Goal: Task Accomplishment & Management: Use online tool/utility

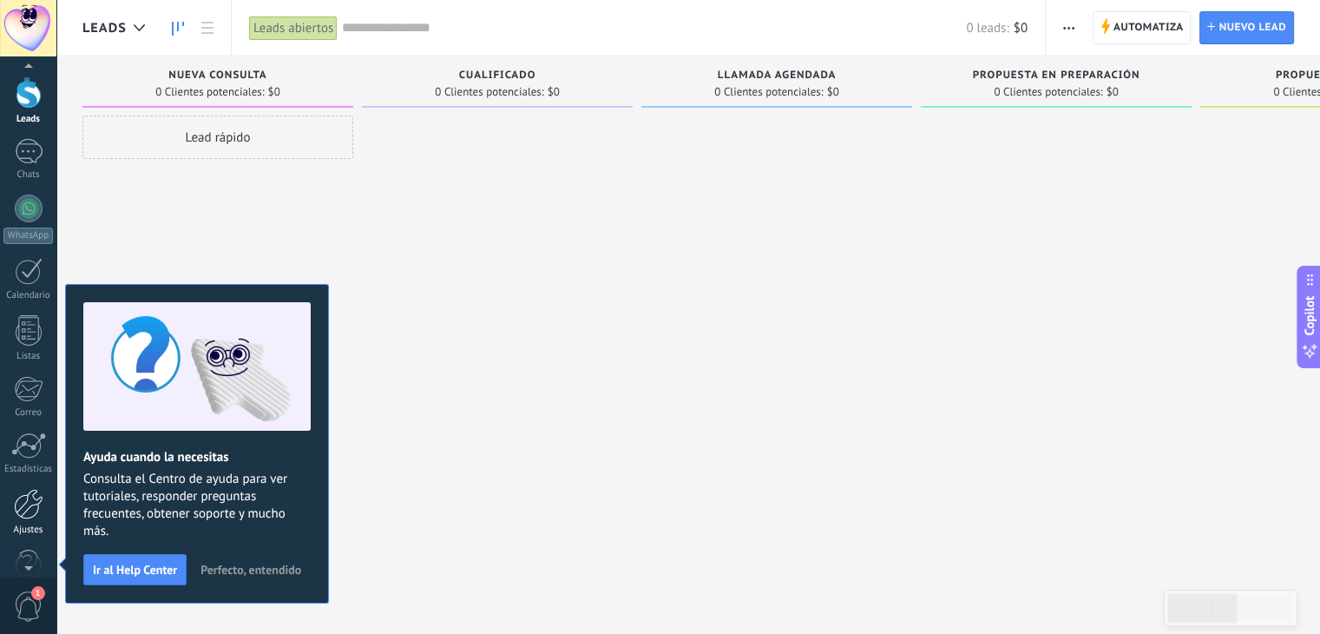
scroll to position [63, 0]
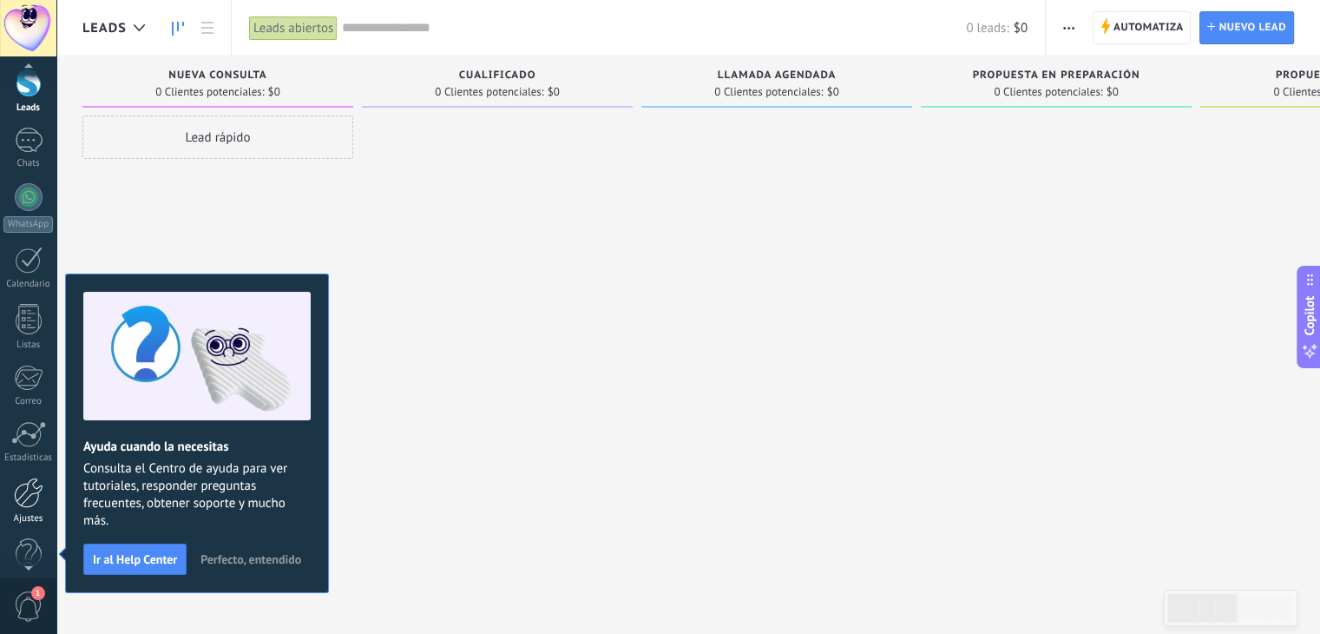
click at [21, 498] on div at bounding box center [29, 492] width 30 height 30
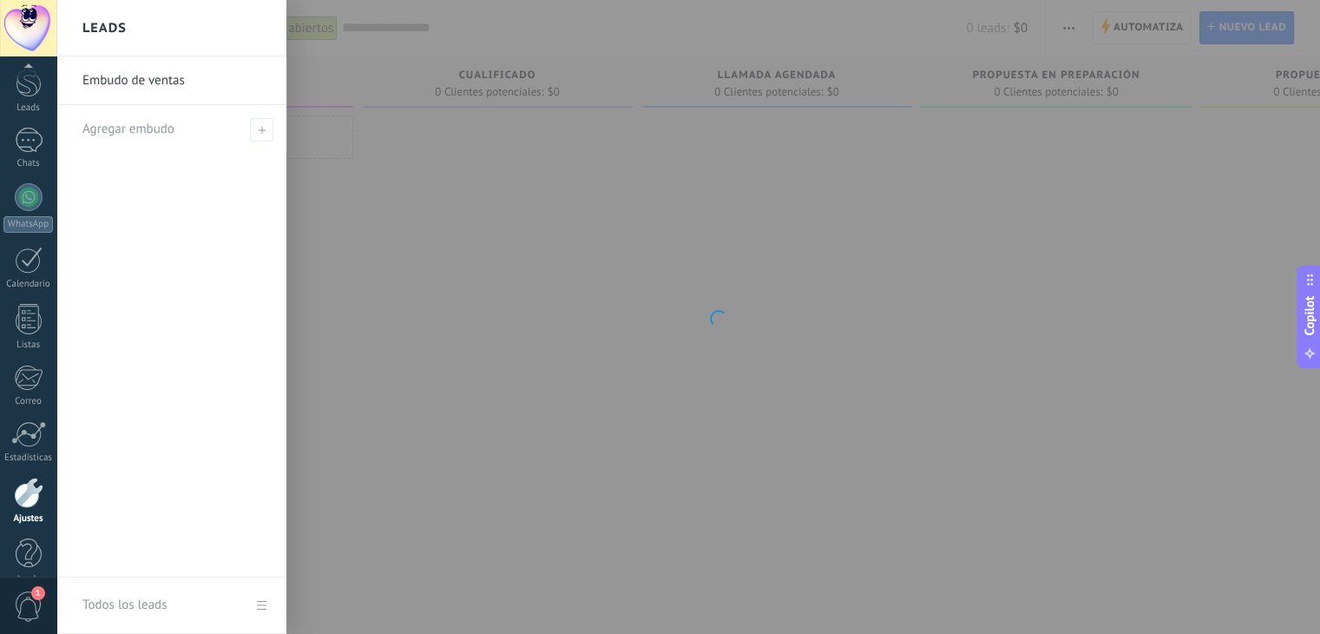
scroll to position [88, 0]
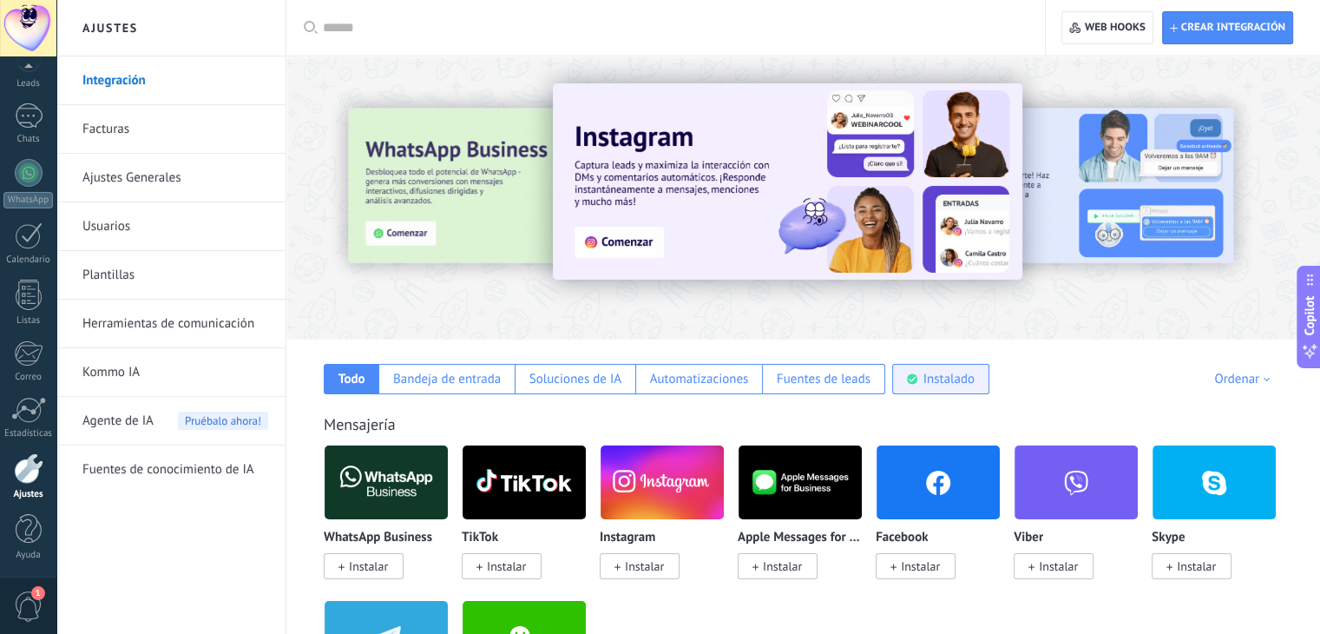
click at [927, 384] on div "Instalado" at bounding box center [948, 379] width 51 height 16
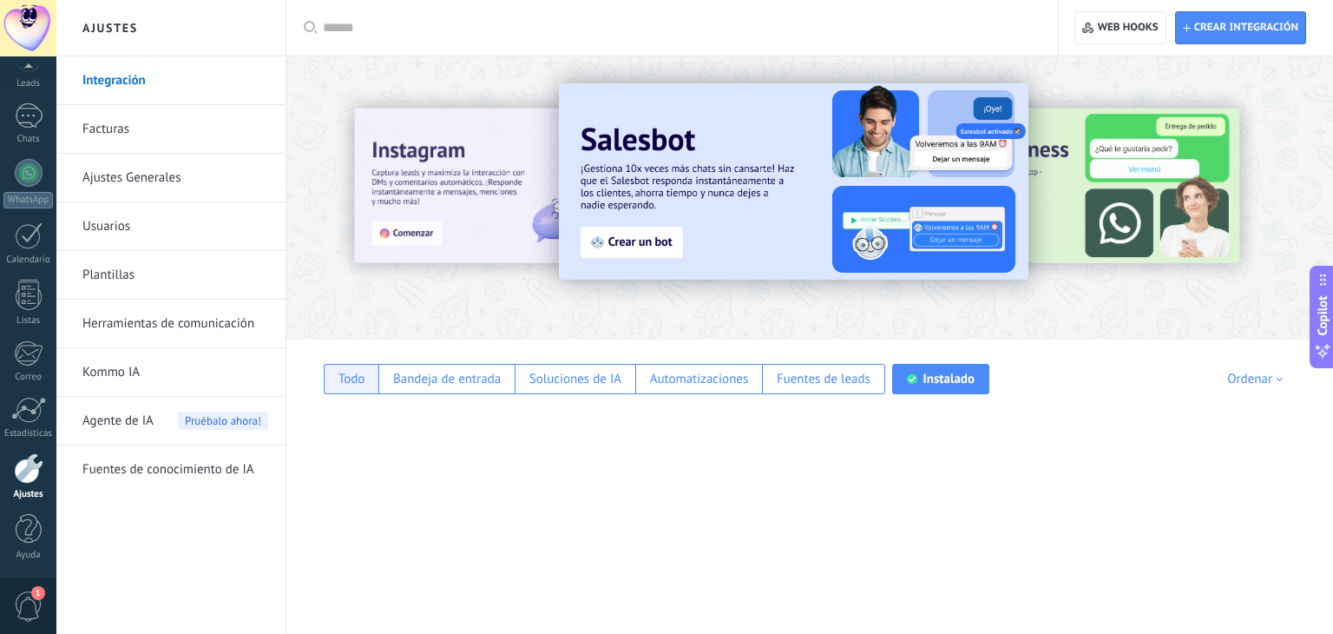
click at [347, 379] on div "Todo" at bounding box center [351, 379] width 27 height 16
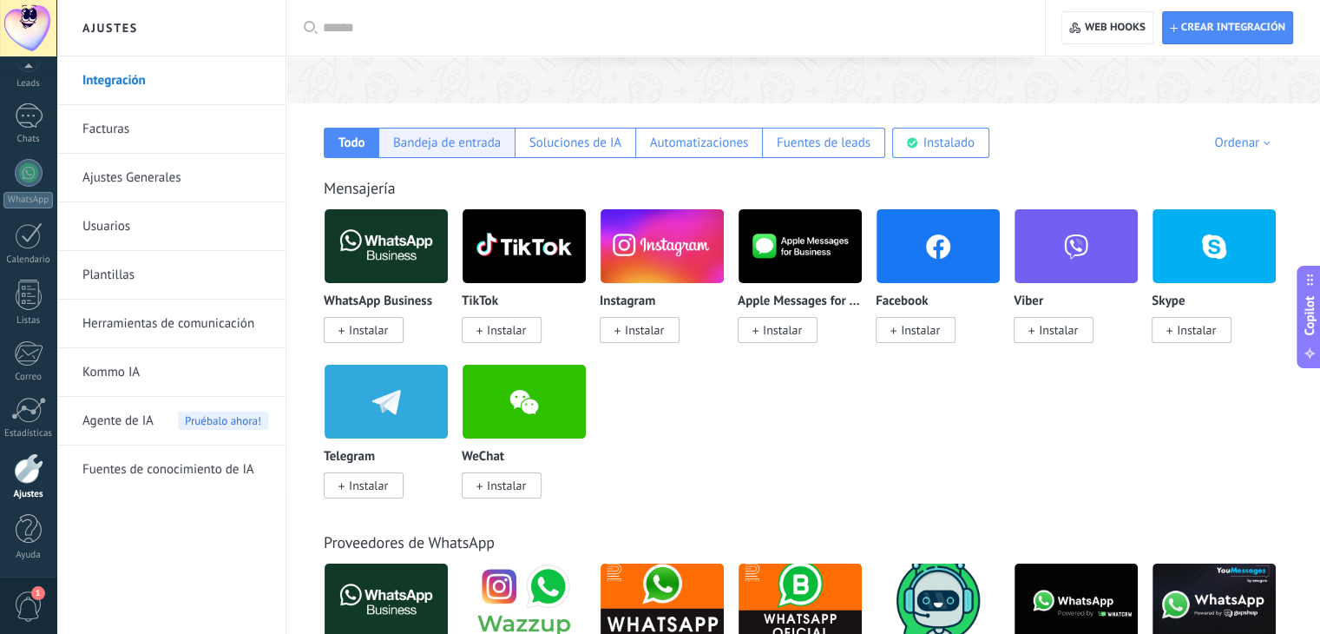
scroll to position [0, 0]
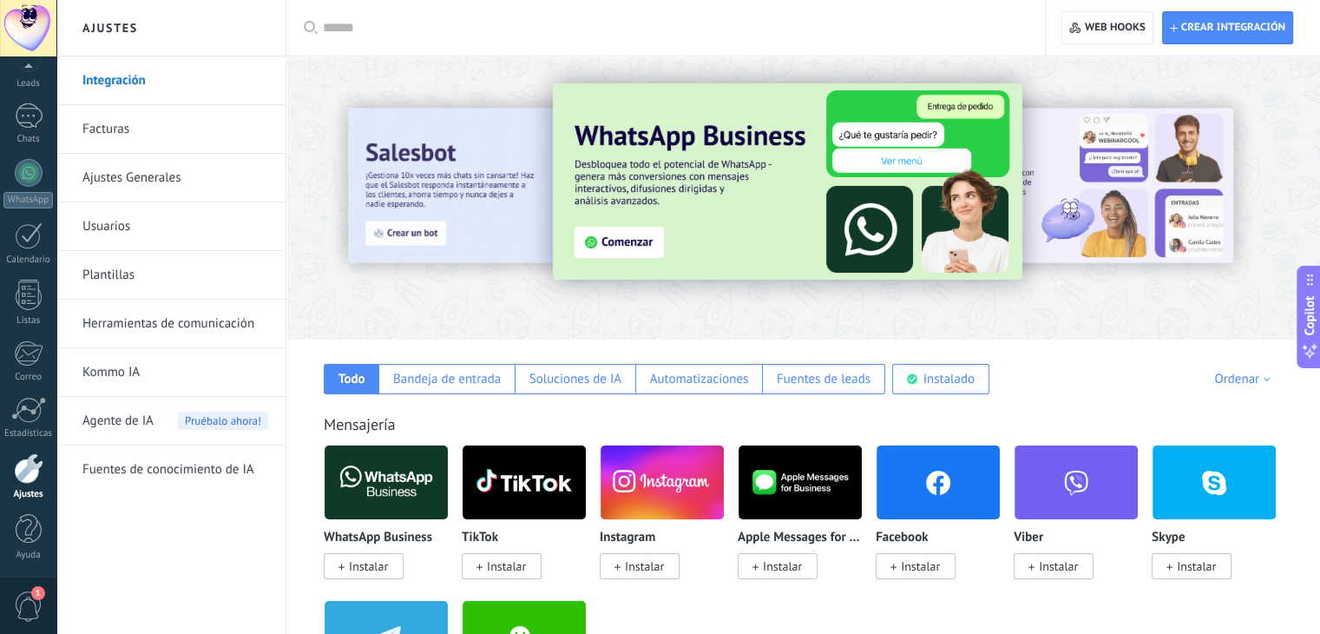
click at [885, 620] on div "WhatsApp Business Instalar TikTok Instalar Instagram Instalar Apple Messages fo…" at bounding box center [812, 599] width 977 height 311
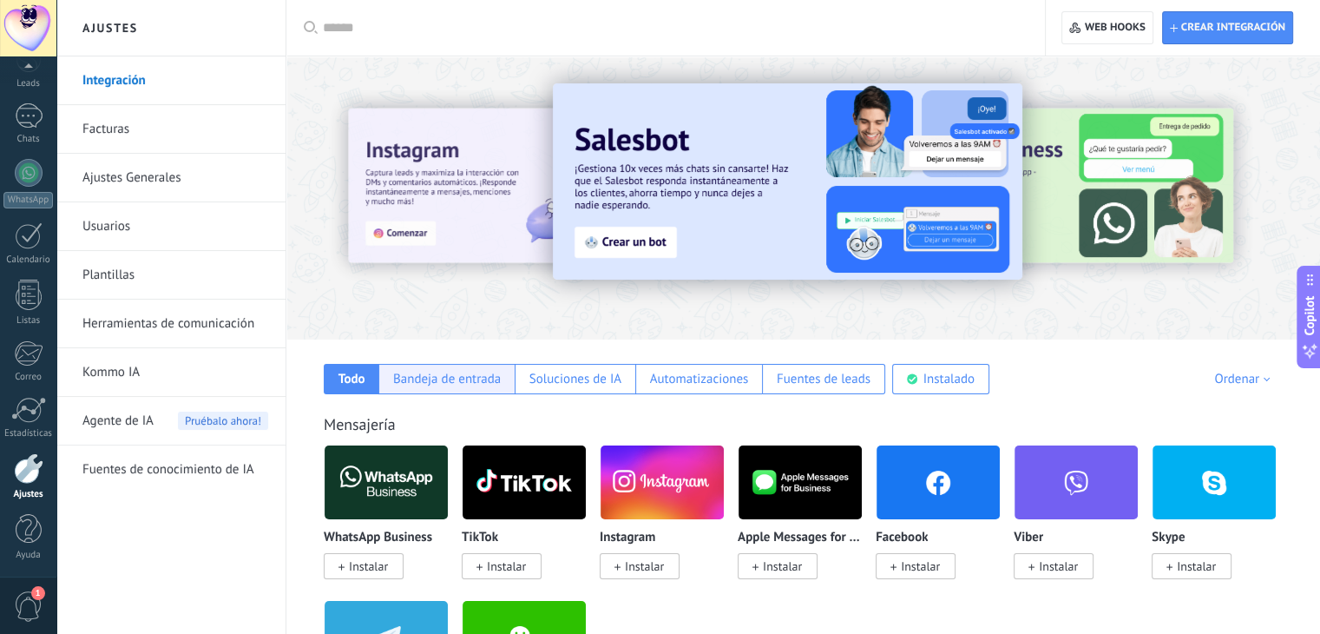
click at [404, 380] on div "Bandeja de entrada" at bounding box center [447, 379] width 108 height 16
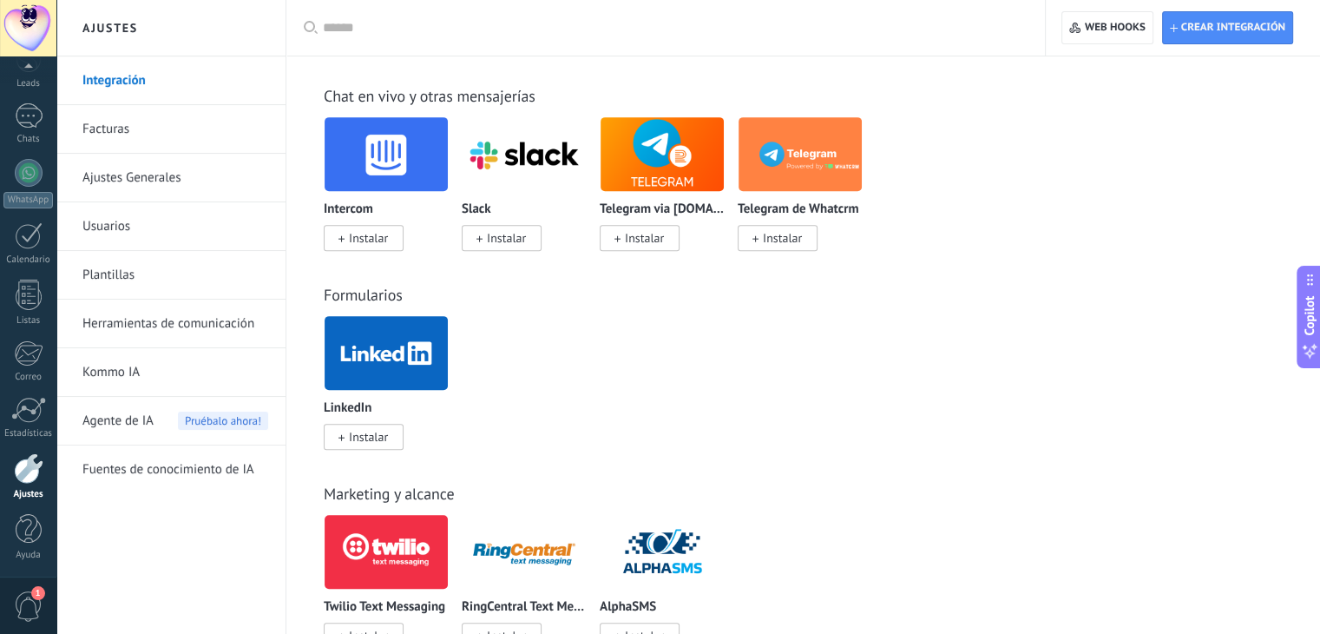
scroll to position [986, 0]
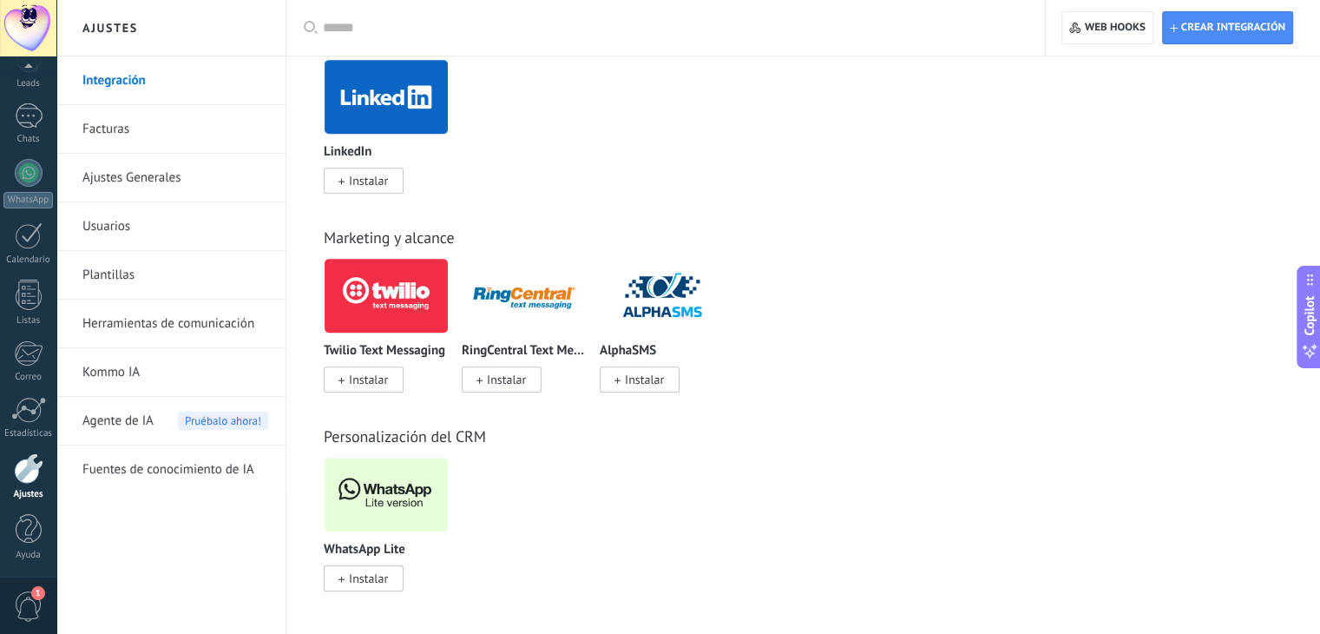
click at [368, 577] on span "Instalar" at bounding box center [368, 578] width 39 height 16
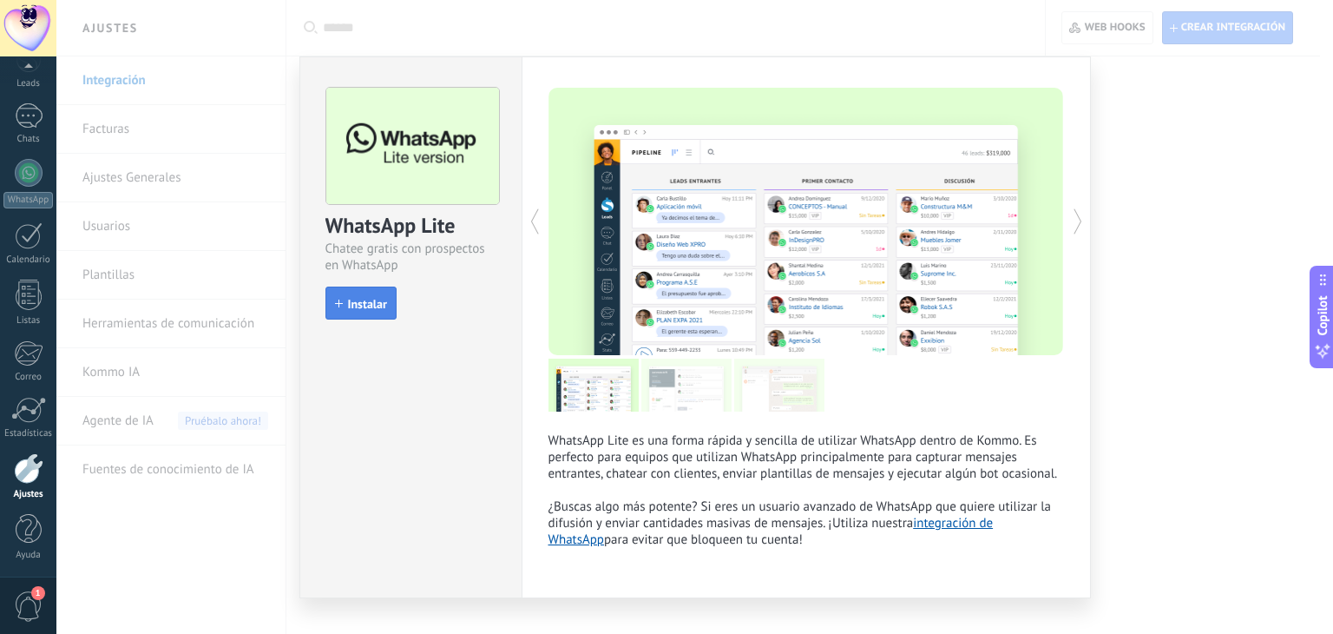
click at [368, 305] on span "Instalar" at bounding box center [367, 304] width 39 height 12
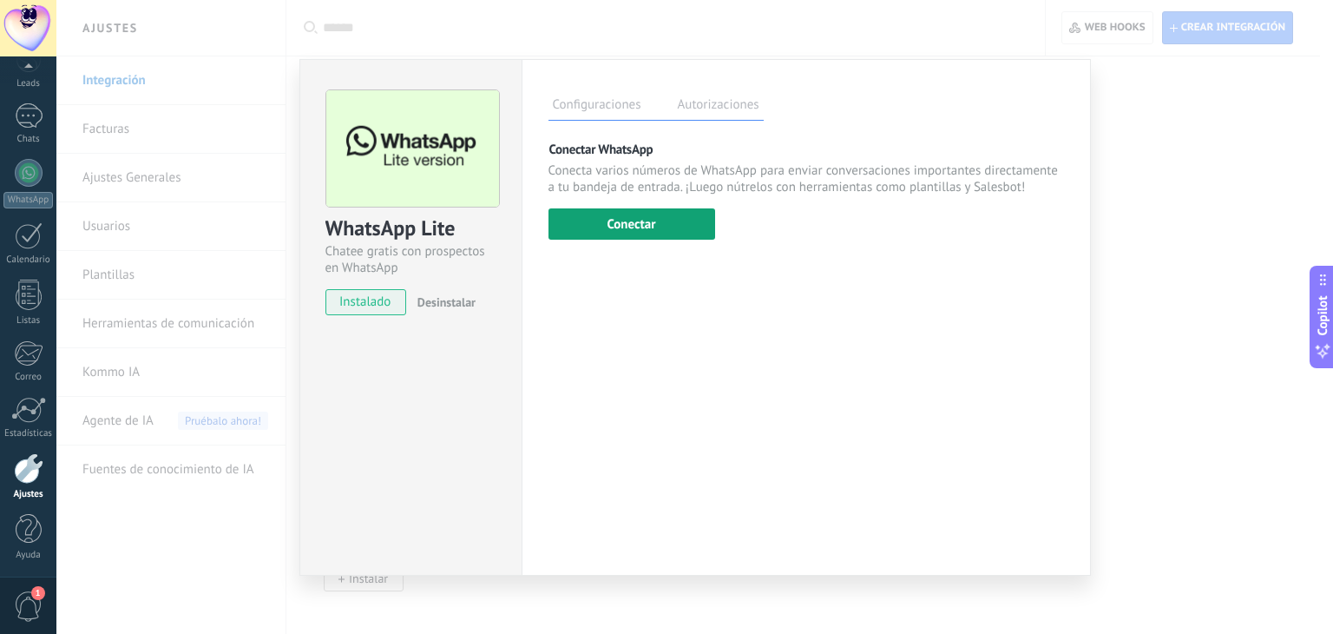
click at [632, 227] on button "Conectar" at bounding box center [632, 223] width 167 height 31
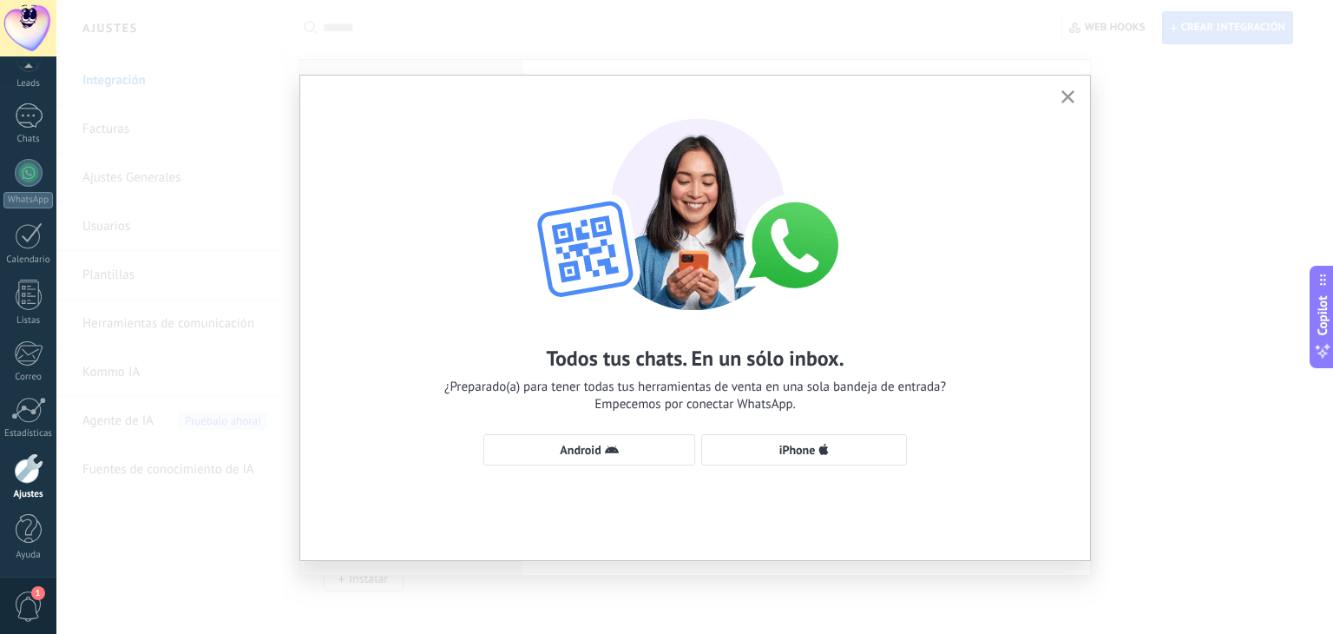
click at [1058, 94] on button "button" at bounding box center [1068, 97] width 22 height 23
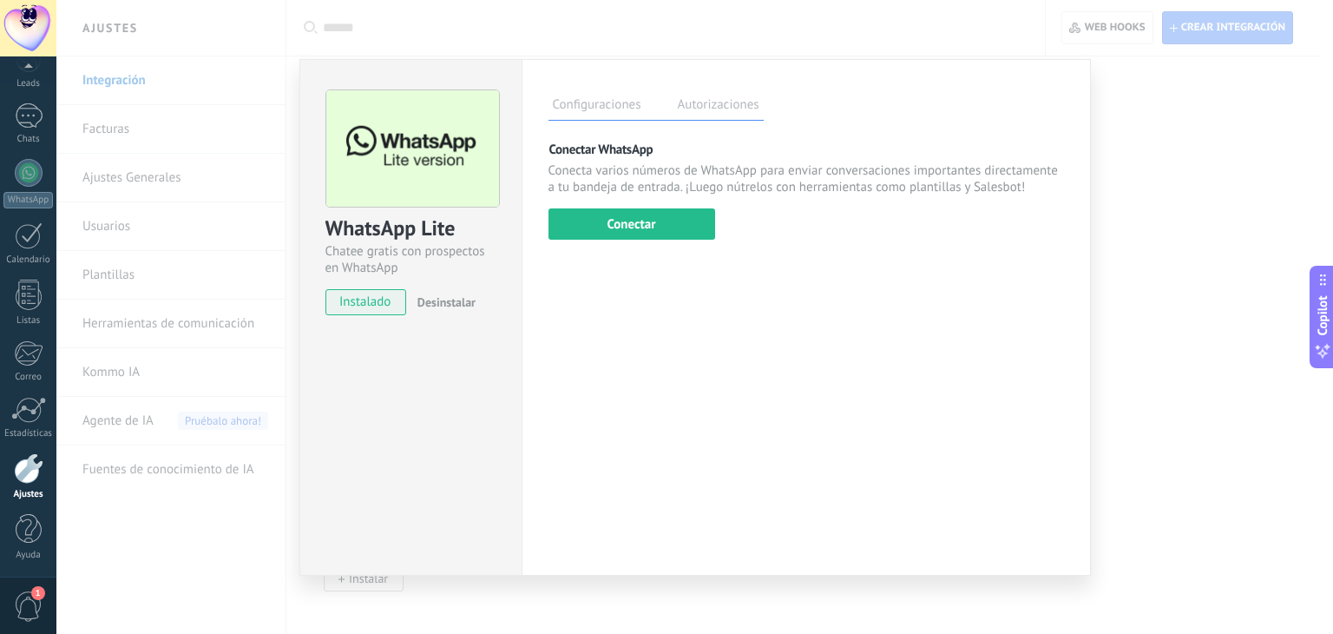
click at [1146, 116] on div "WhatsApp Lite Chatee gratis con prospectos en WhatsApp instalado Desinstalar Co…" at bounding box center [694, 317] width 1277 height 634
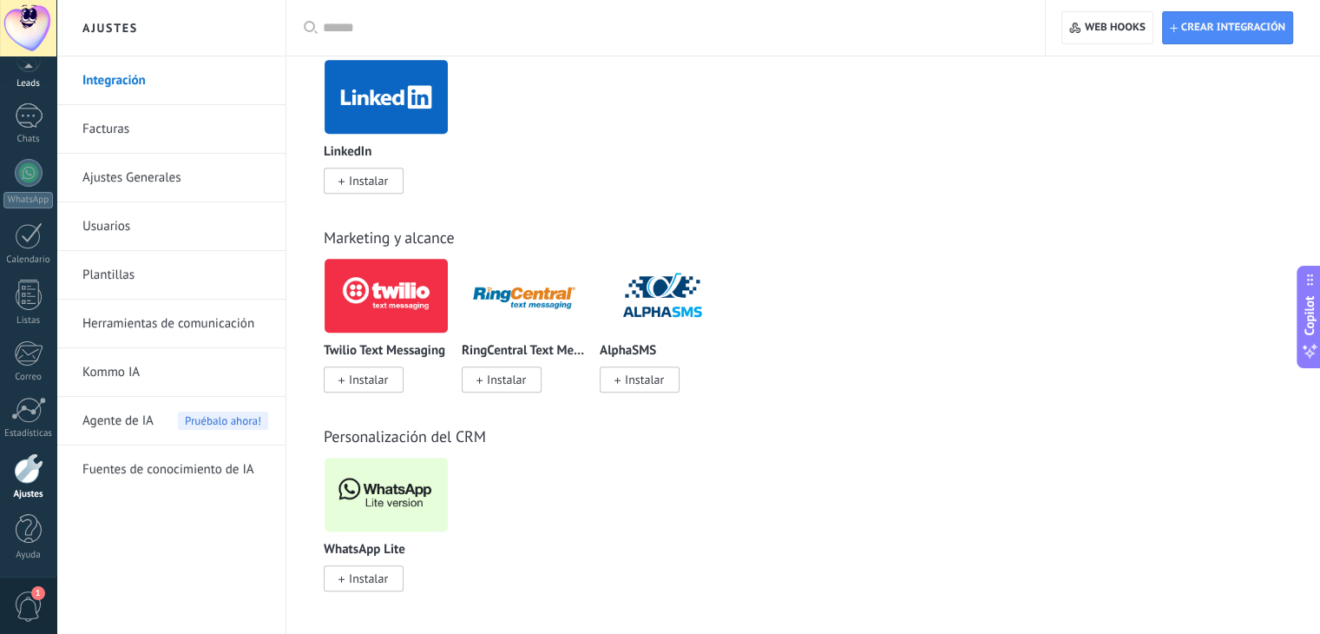
scroll to position [46, 0]
click at [33, 167] on div at bounding box center [29, 157] width 28 height 25
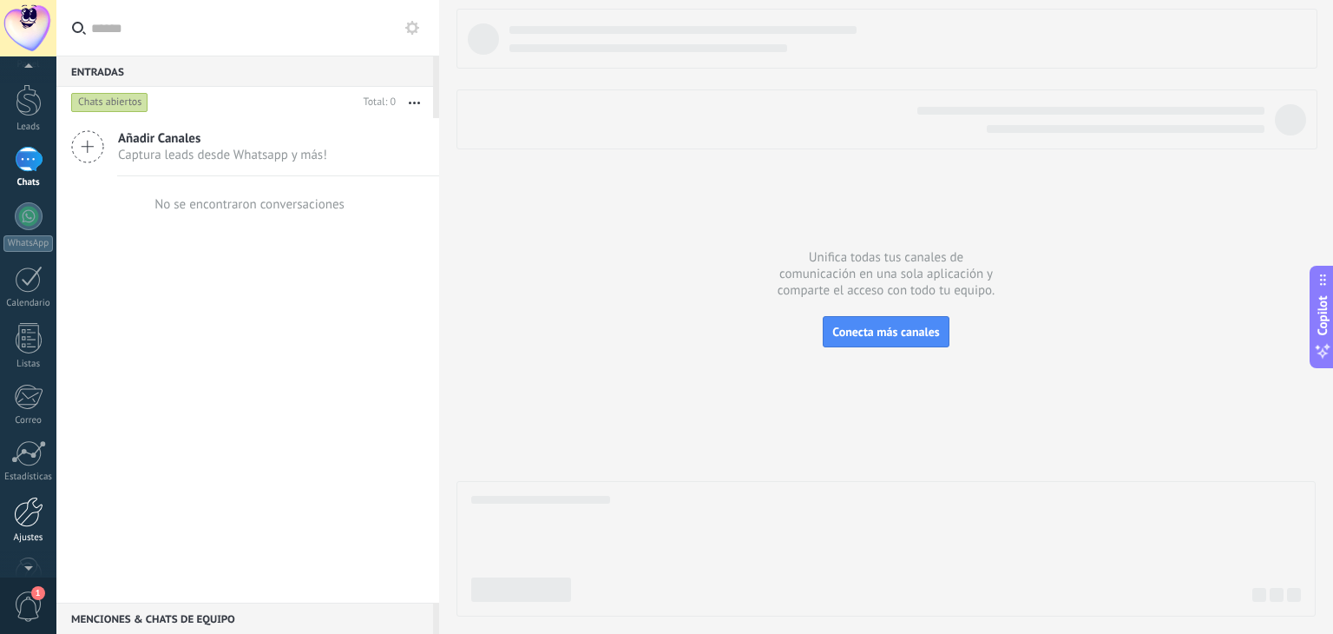
scroll to position [61, 0]
click at [21, 485] on div at bounding box center [29, 495] width 30 height 30
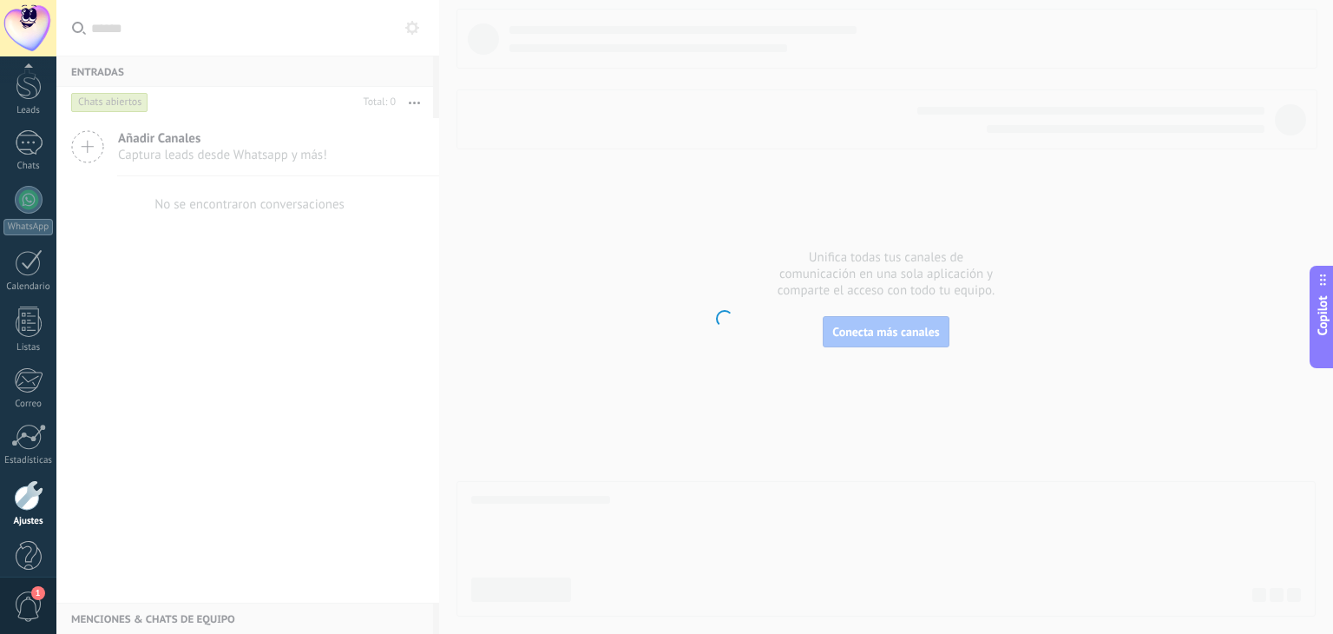
scroll to position [88, 0]
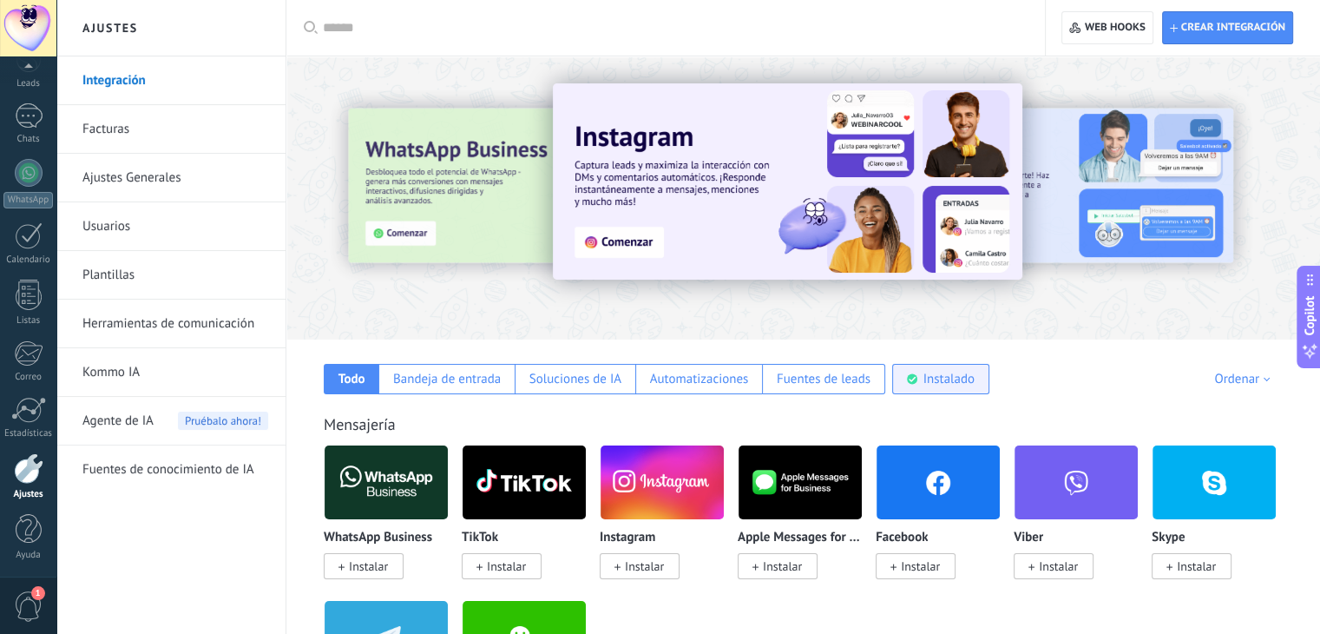
click at [930, 385] on div "Instalado" at bounding box center [948, 379] width 51 height 16
